Goal: Information Seeking & Learning: Learn about a topic

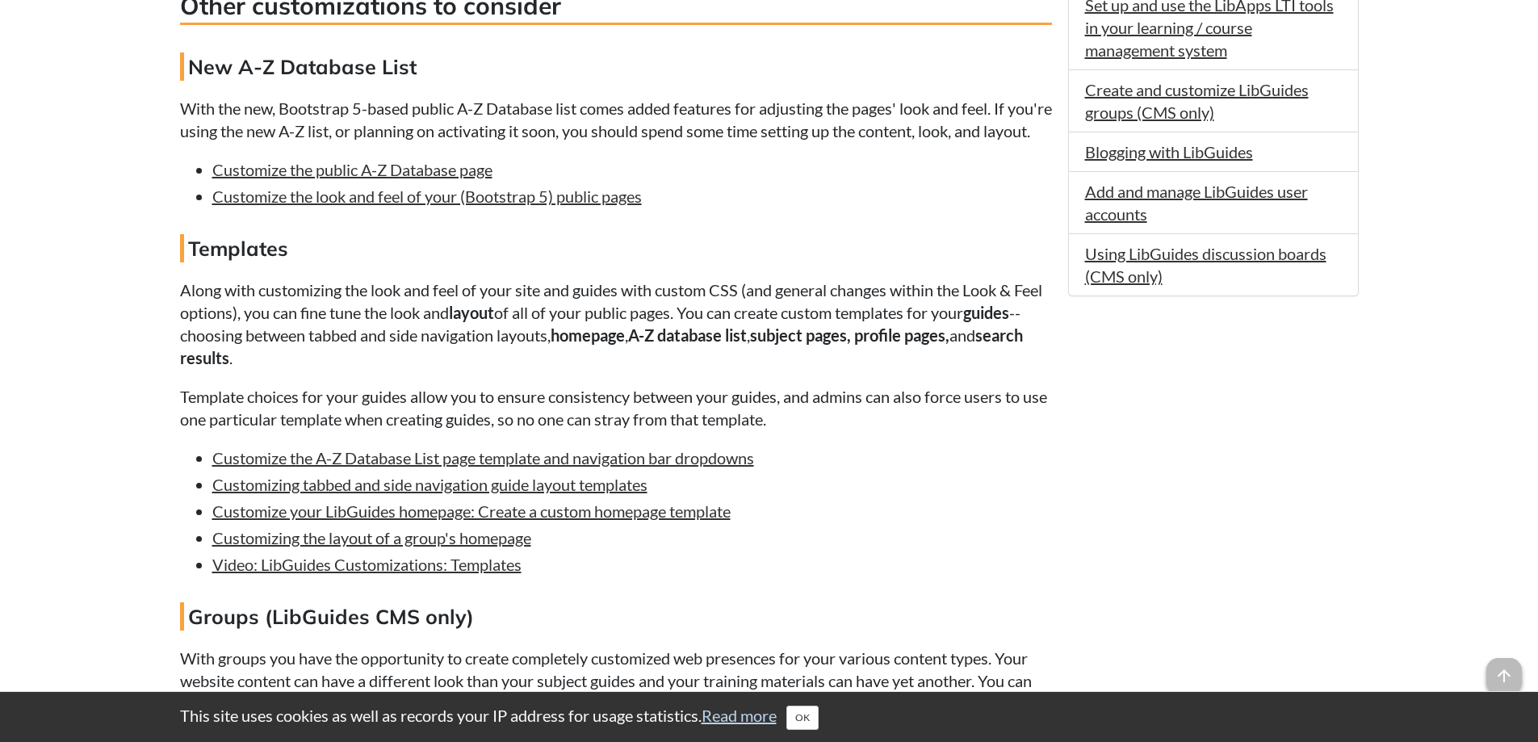
scroll to position [1131, 0]
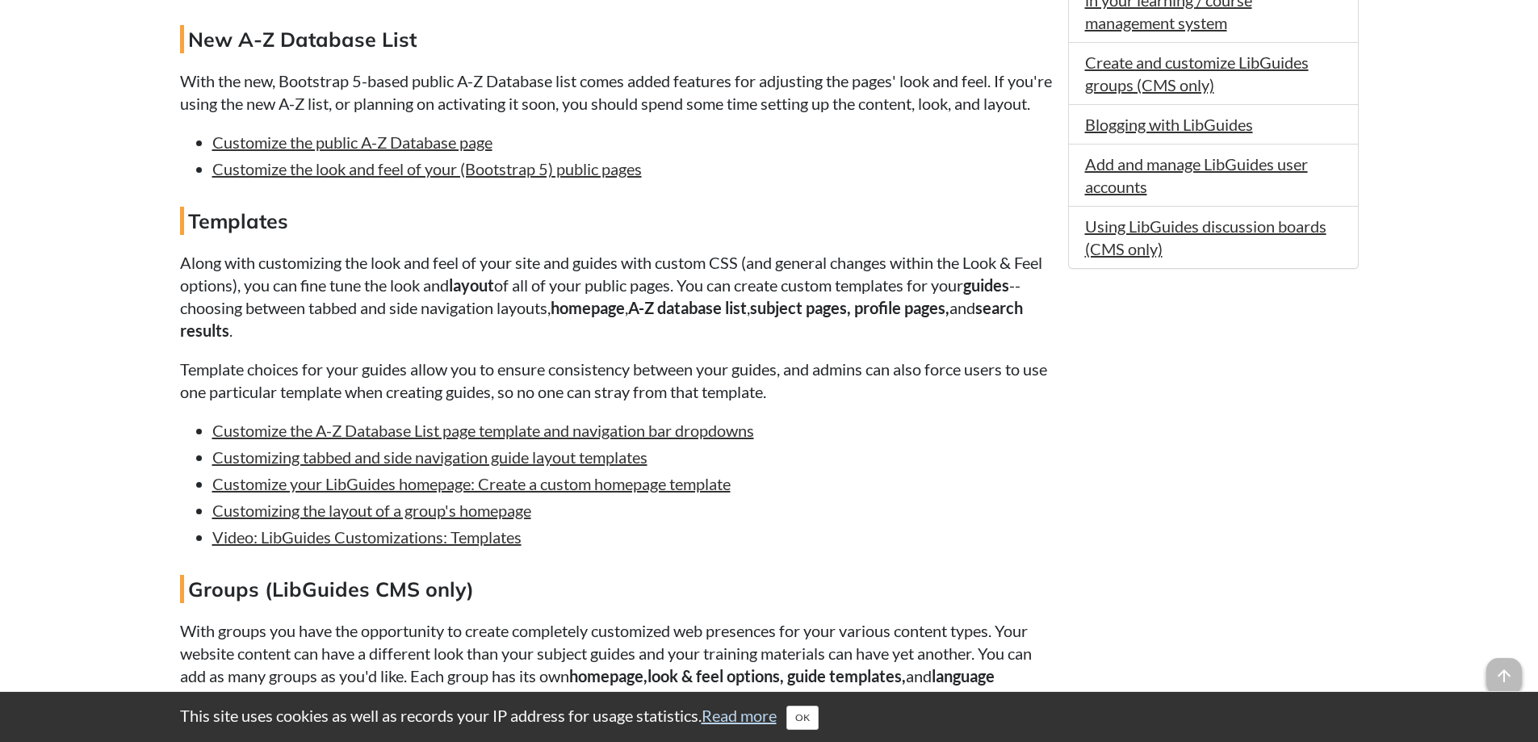
click at [768, 548] on li "Video: LibGuides Customizations: Templates" at bounding box center [632, 537] width 840 height 23
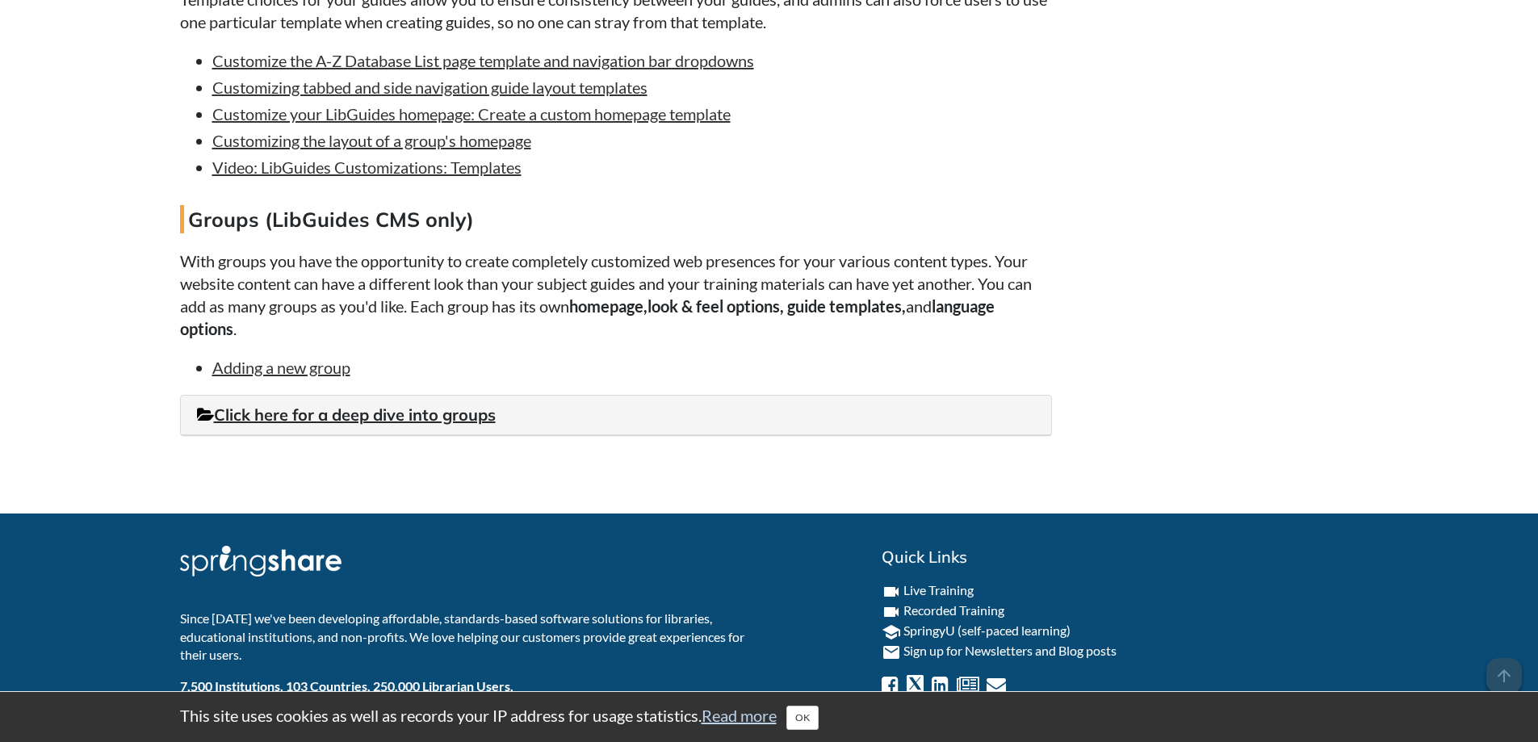
scroll to position [1475, 0]
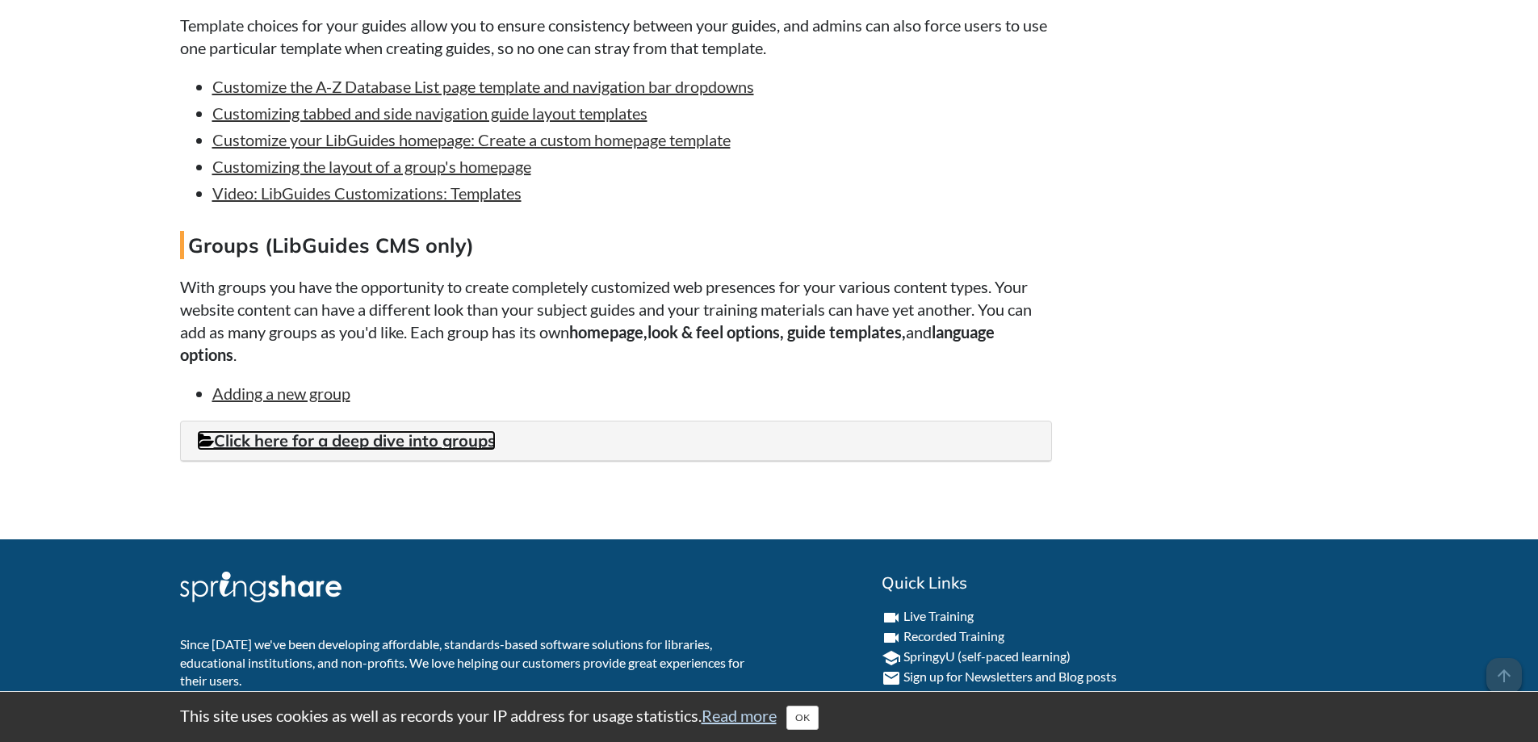
click at [451, 451] on link "Click here for a deep dive into groups" at bounding box center [346, 440] width 299 height 20
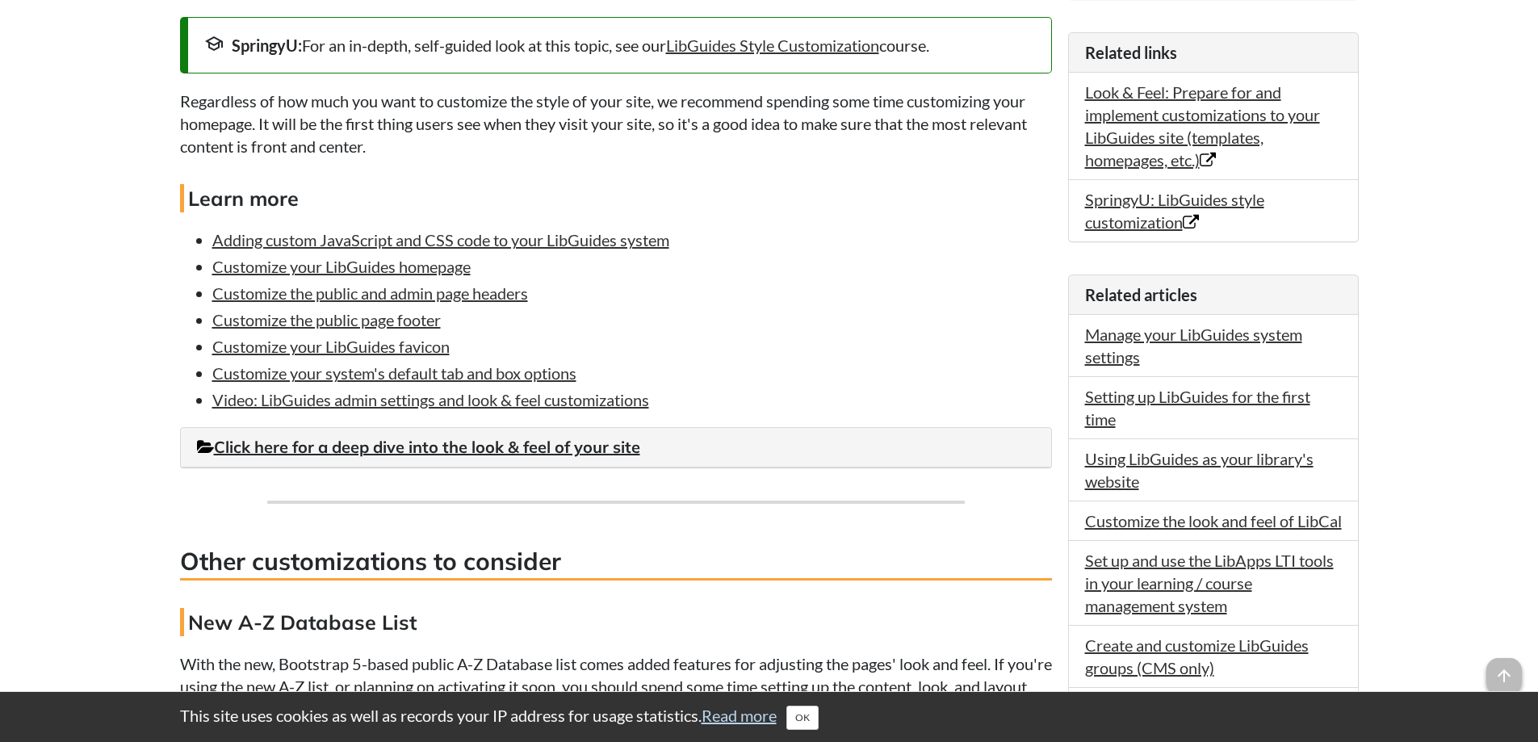
scroll to position [586, 0]
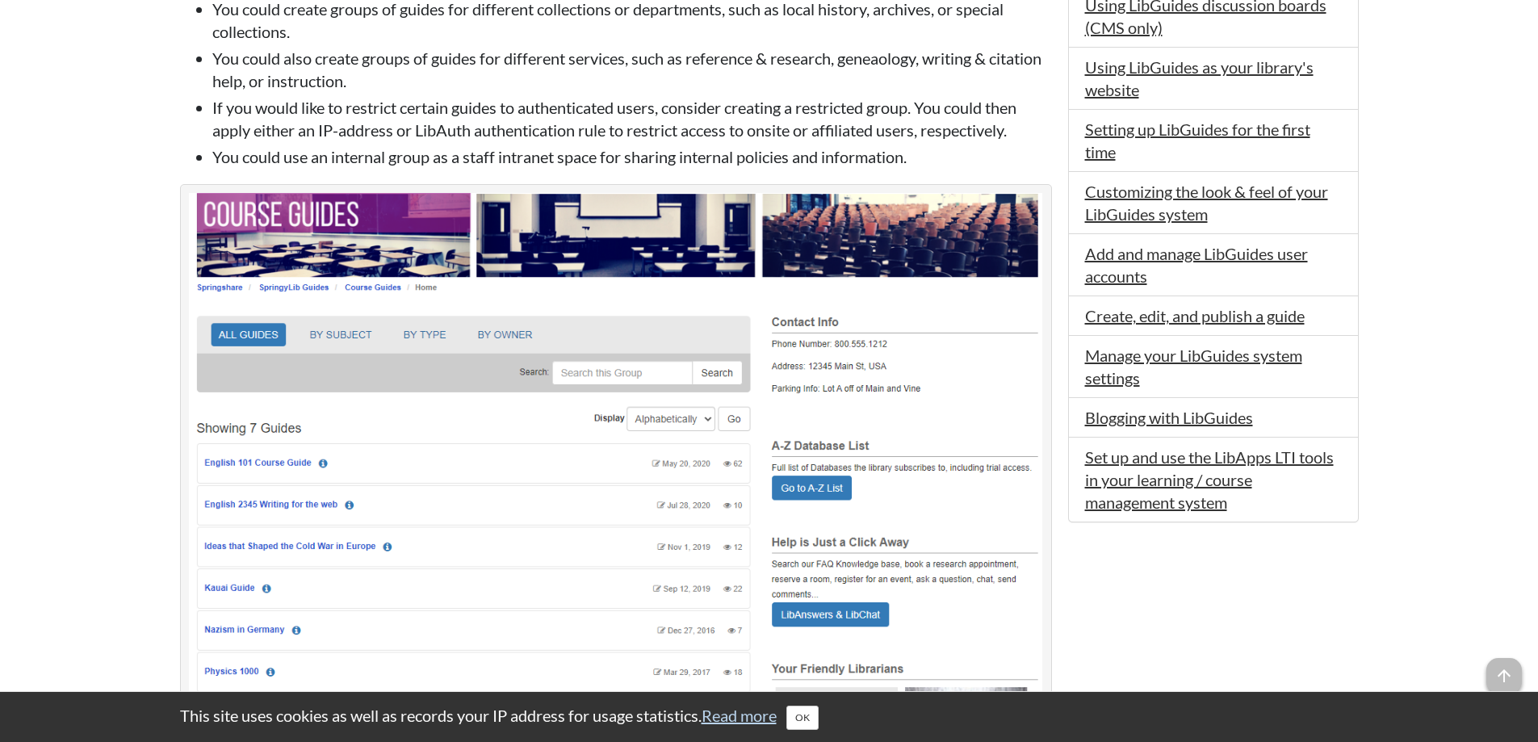
scroll to position [888, 0]
